Goal: Navigation & Orientation: Find specific page/section

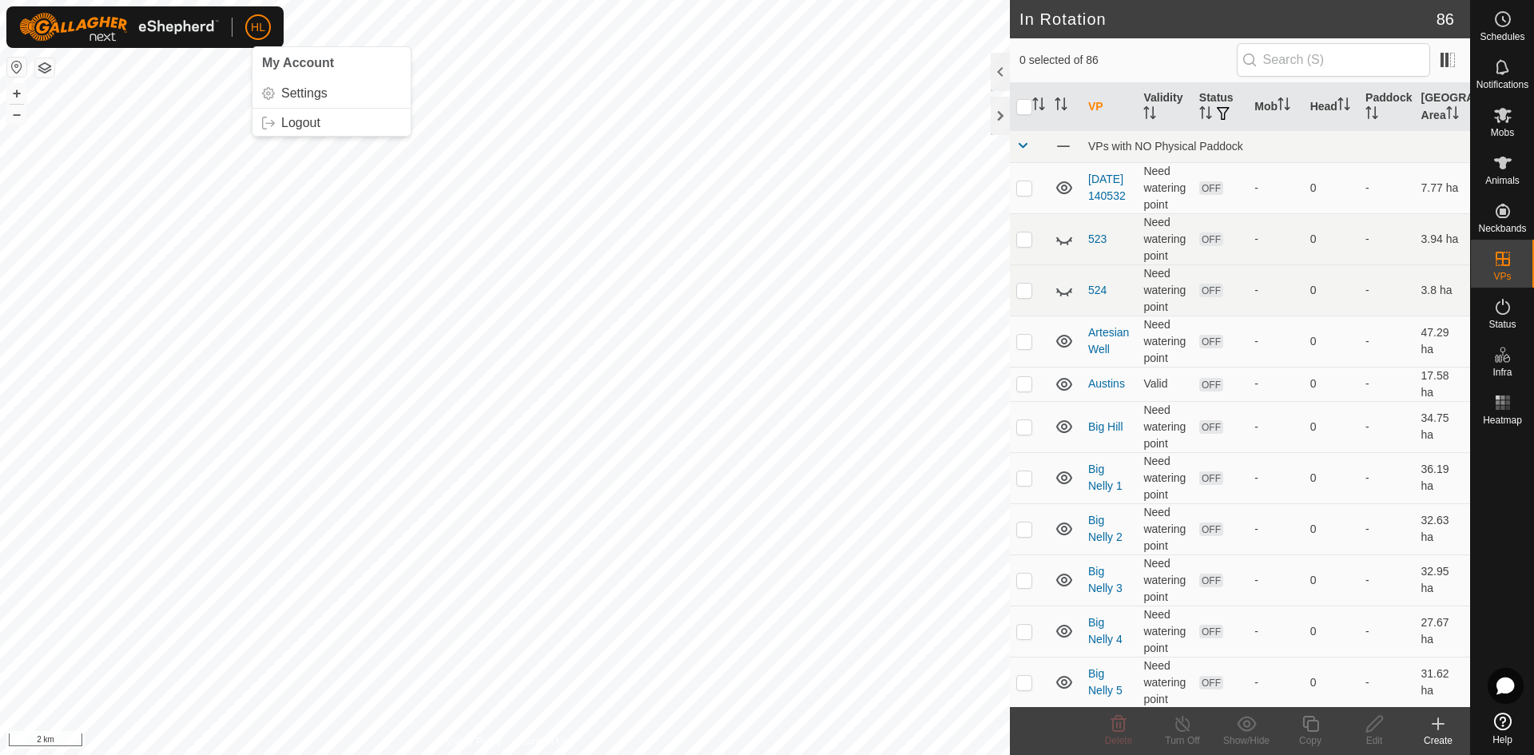
scroll to position [719, 0]
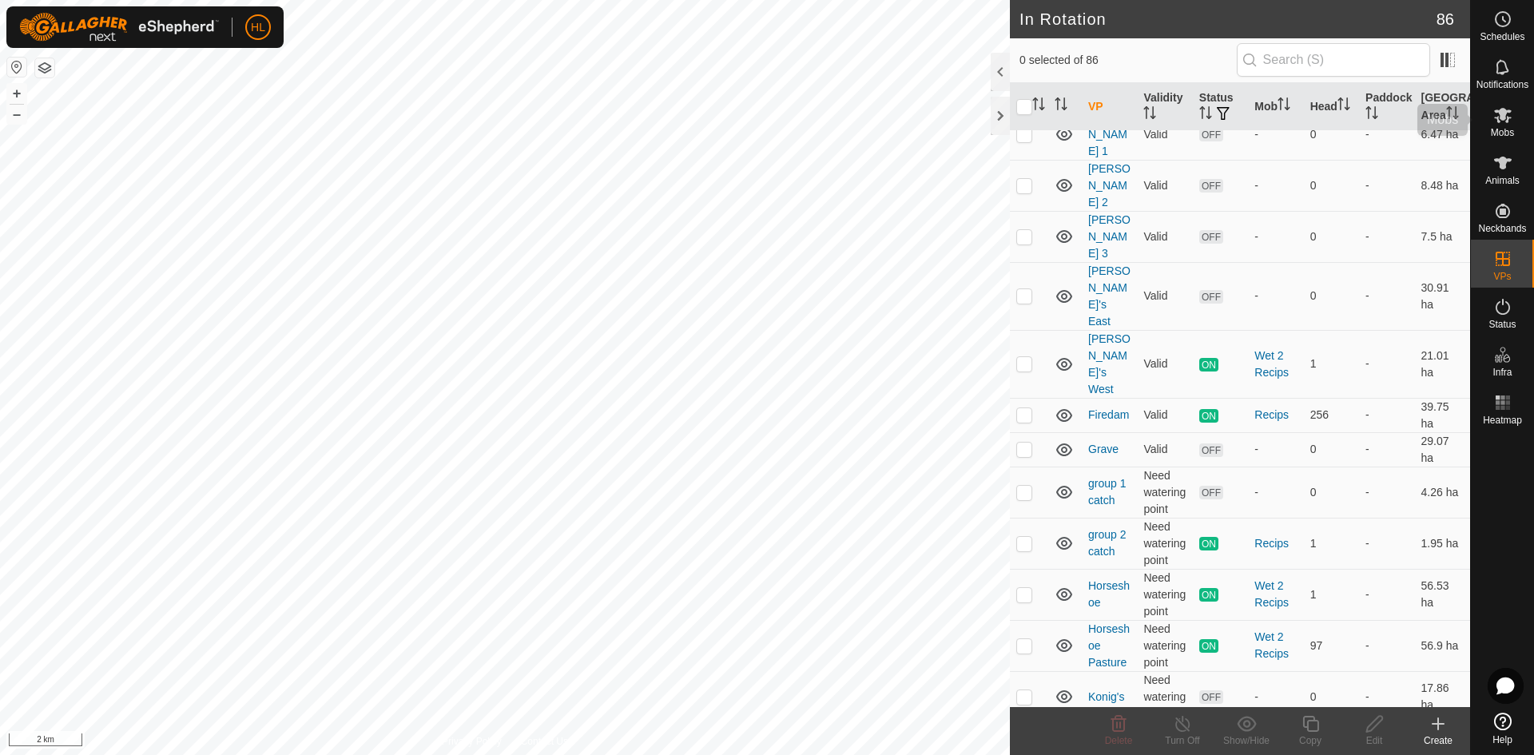
click at [1509, 124] on icon at bounding box center [1502, 114] width 19 height 19
